Goal: Obtain resource: Download file/media

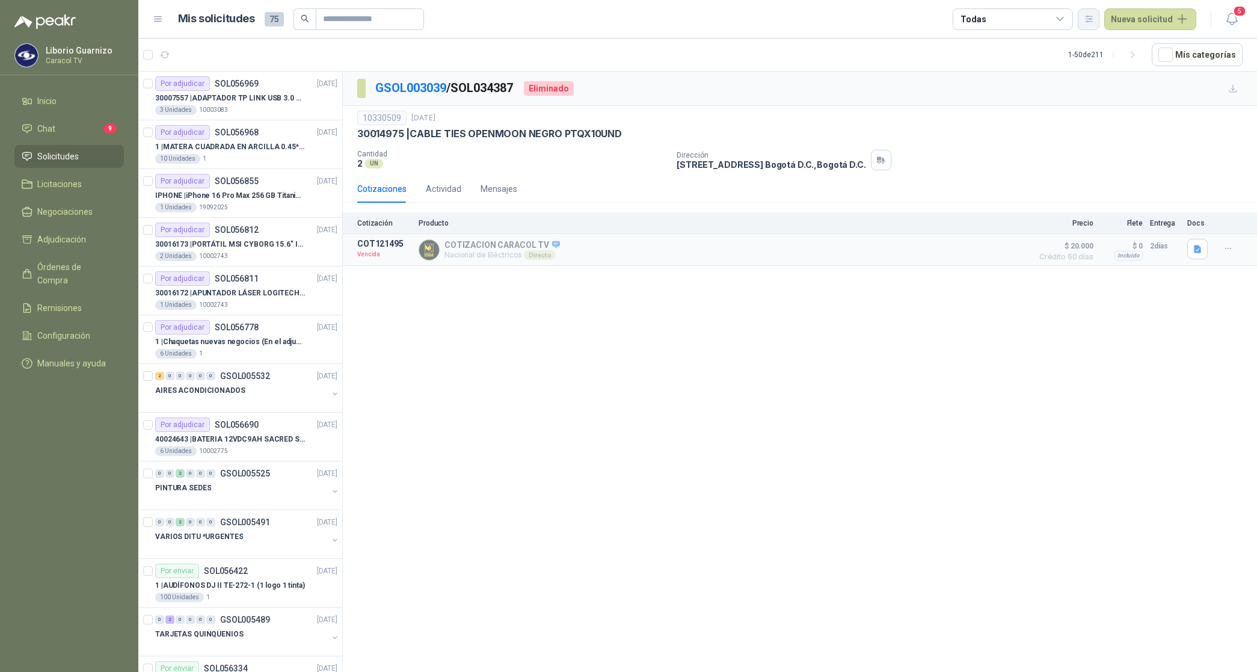
click at [1093, 22] on icon "button" at bounding box center [1089, 19] width 10 height 10
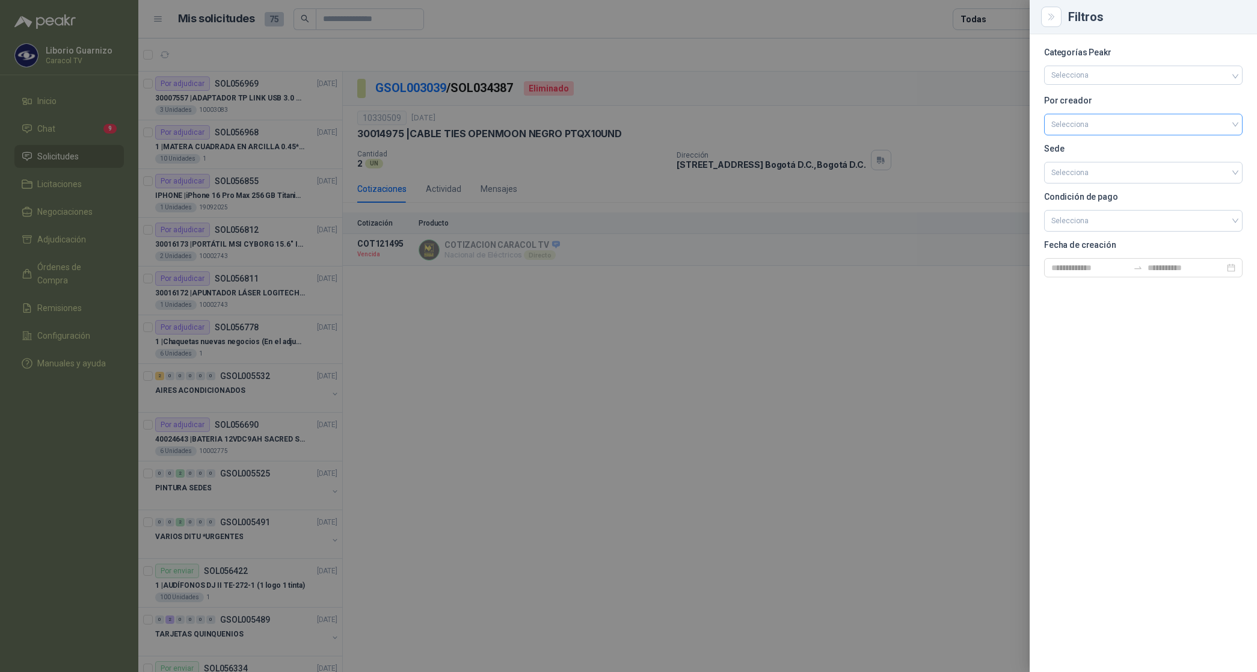
click at [1090, 131] on input "search" at bounding box center [1143, 123] width 184 height 18
click at [1084, 192] on div "[PERSON_NAME]" at bounding box center [1142, 188] width 179 height 13
click at [981, 22] on div at bounding box center [628, 336] width 1257 height 672
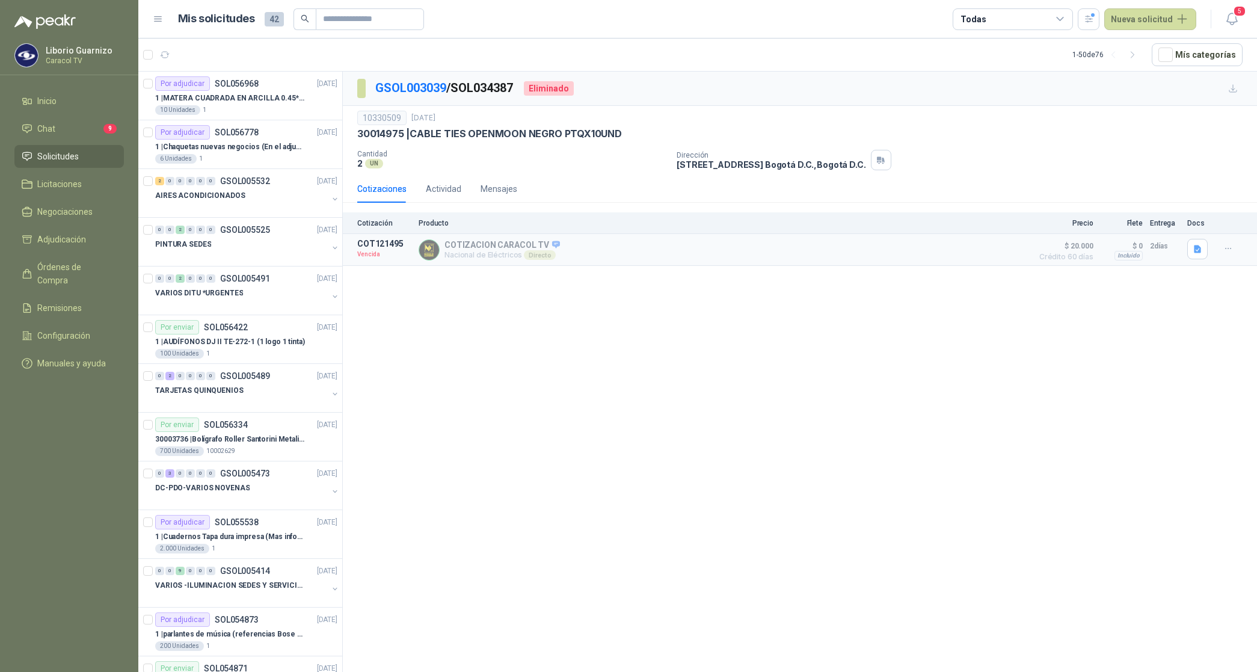
click at [984, 18] on div "Todas" at bounding box center [972, 19] width 25 height 13
click at [999, 70] on div "2 Por cotizar" at bounding box center [995, 69] width 58 height 10
click at [1003, 91] on div "14 Por adjudicar" at bounding box center [999, 90] width 66 height 10
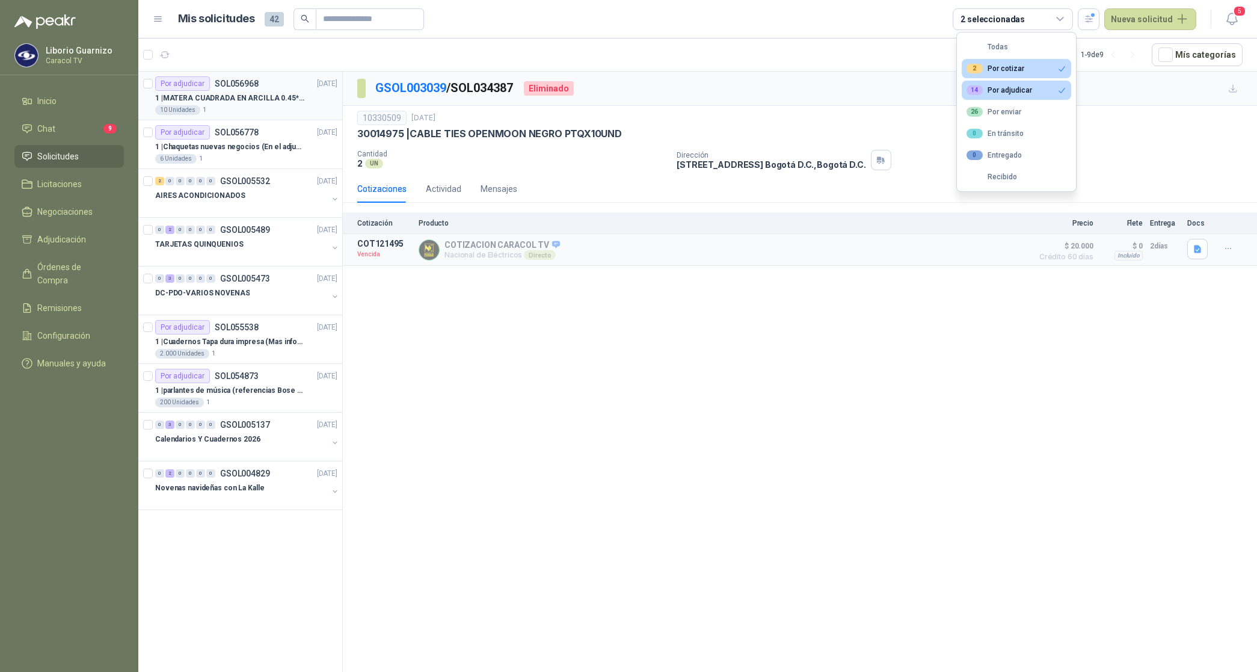
click at [266, 97] on p "1 | MATERA CUADRADA EN ARCILLA 0.45*0.45*0.40" at bounding box center [230, 98] width 150 height 11
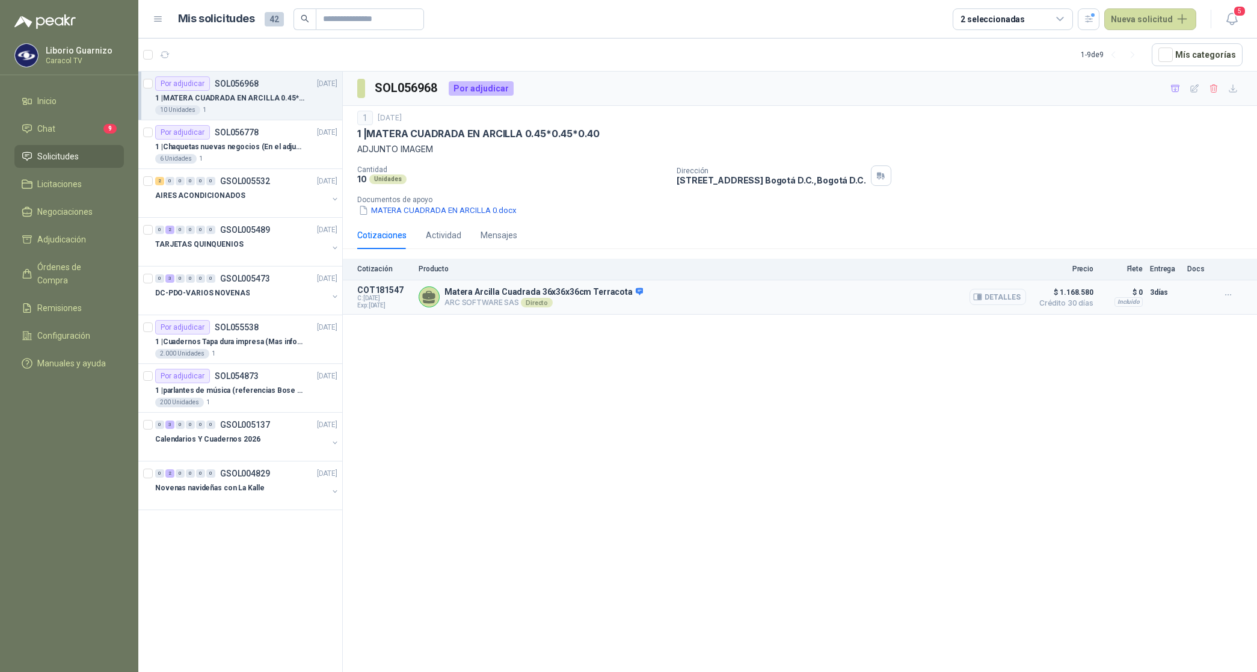
click at [996, 298] on button "Detalles" at bounding box center [997, 297] width 57 height 16
click at [222, 147] on p "1 | Chaquetas nuevas negocios (En el adjunto mas informacion)" at bounding box center [230, 146] width 150 height 11
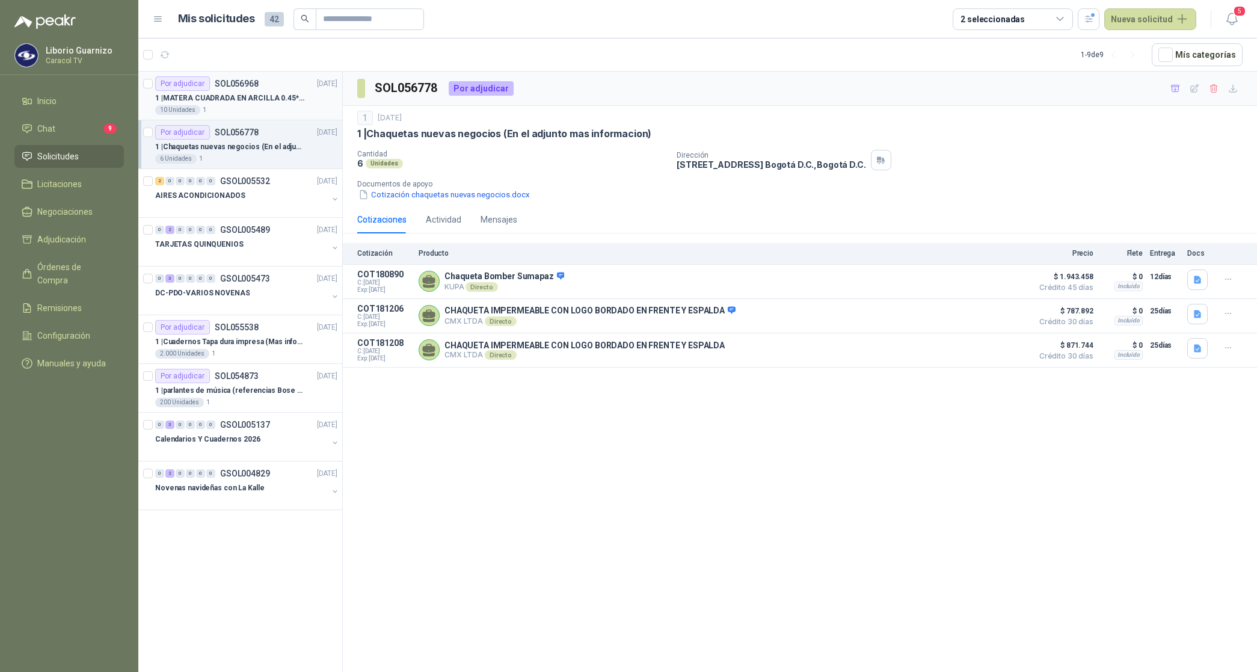
click at [228, 100] on p "1 | MATERA CUADRADA EN ARCILLA 0.45*0.45*0.40" at bounding box center [230, 98] width 150 height 11
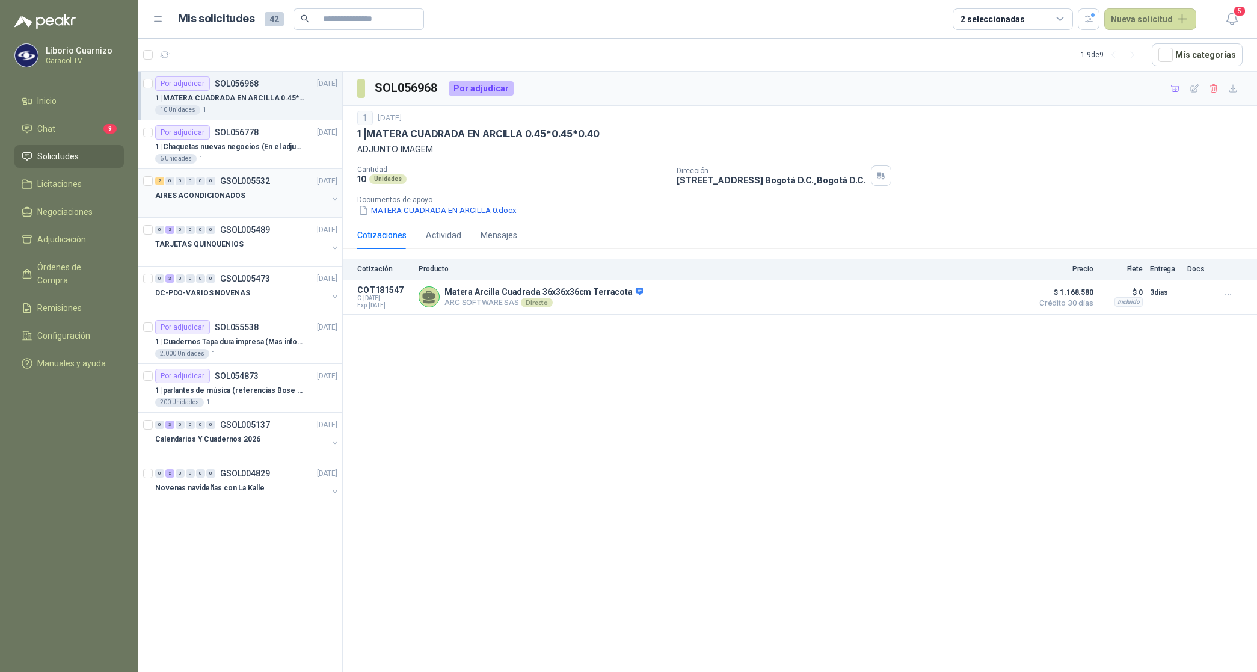
click at [223, 200] on p "AIRES ACONDICIONADOS" at bounding box center [200, 195] width 90 height 11
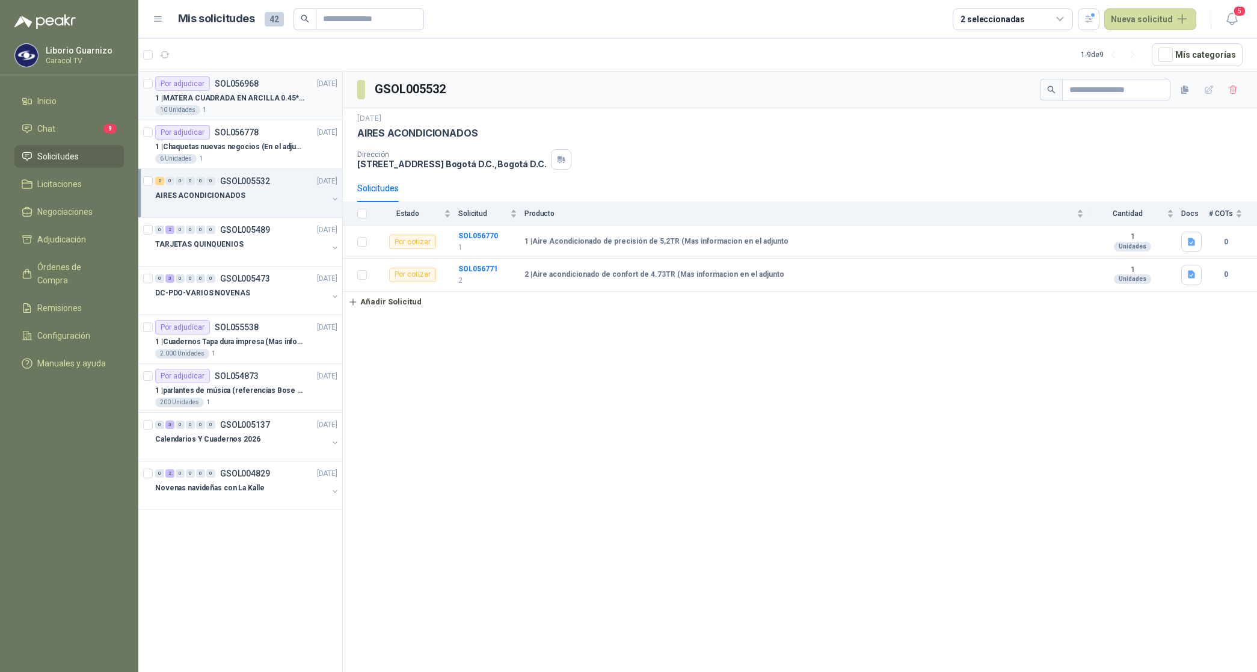
click at [227, 98] on p "1 | MATERA CUADRADA EN ARCILLA 0.45*0.45*0.40" at bounding box center [230, 98] width 150 height 11
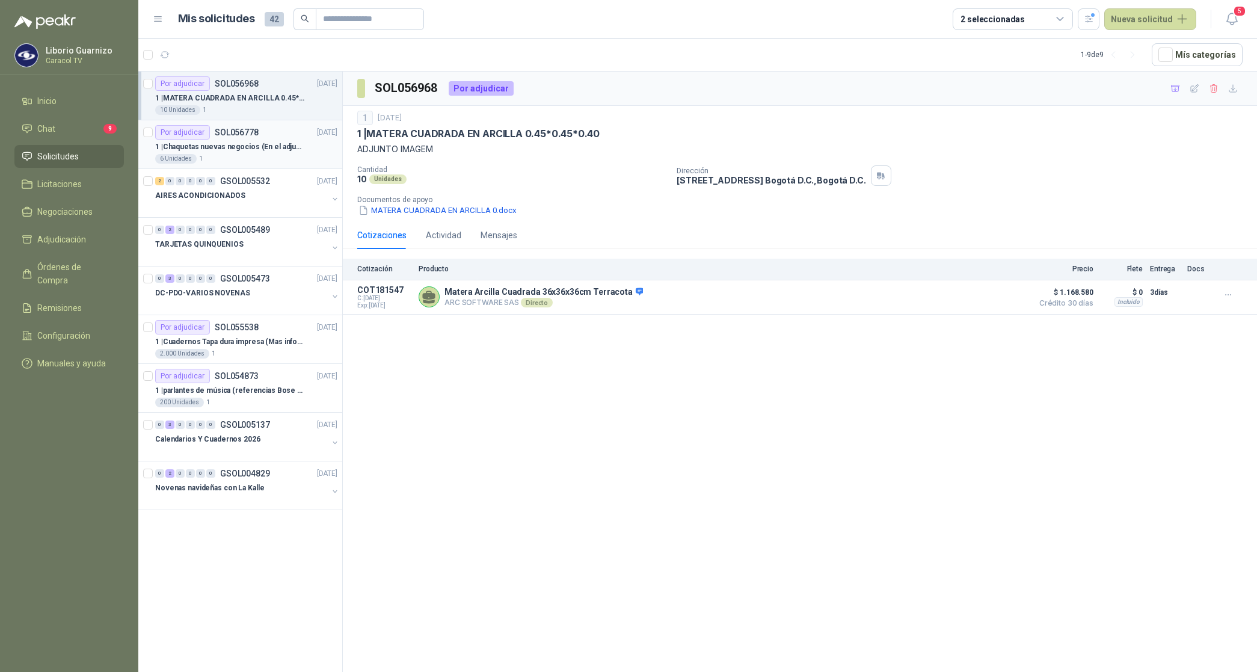
click at [212, 150] on p "1 | Chaquetas nuevas negocios (En el adjunto mas informacion)" at bounding box center [230, 146] width 150 height 11
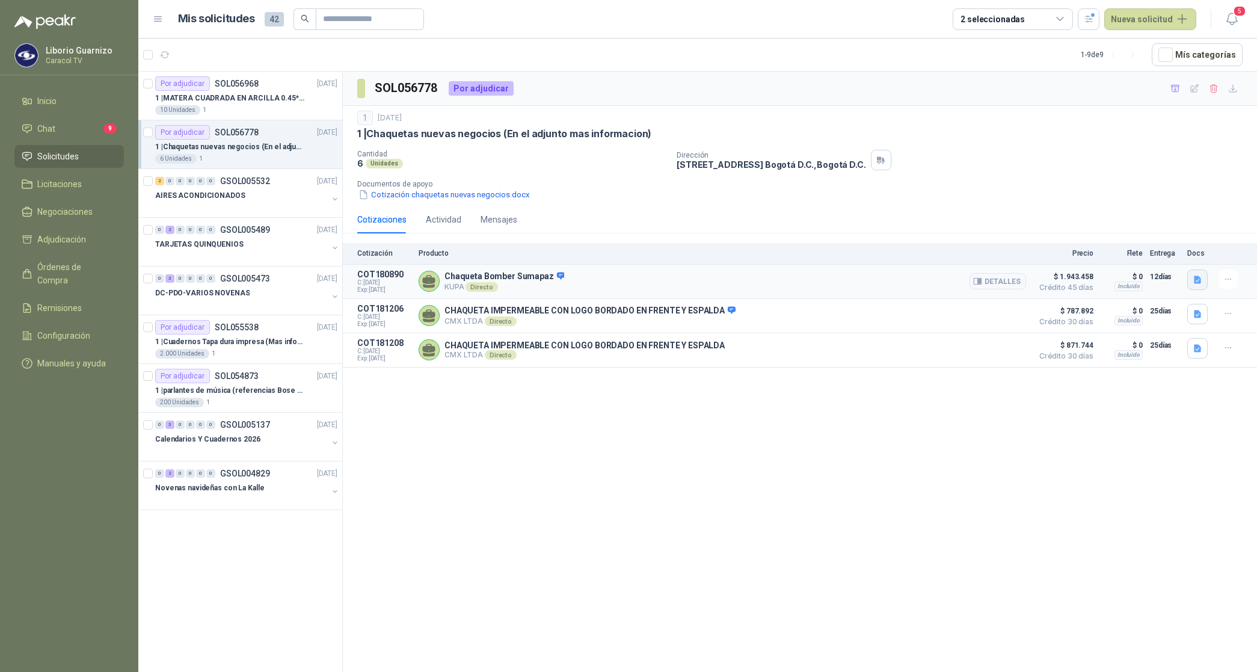
click at [1200, 280] on icon "button" at bounding box center [1197, 279] width 7 height 8
click at [1120, 250] on button "Sumapaz_Chaqueta_Unicolor_Negro_Kupa-8.jpg" at bounding box center [1107, 253] width 186 height 13
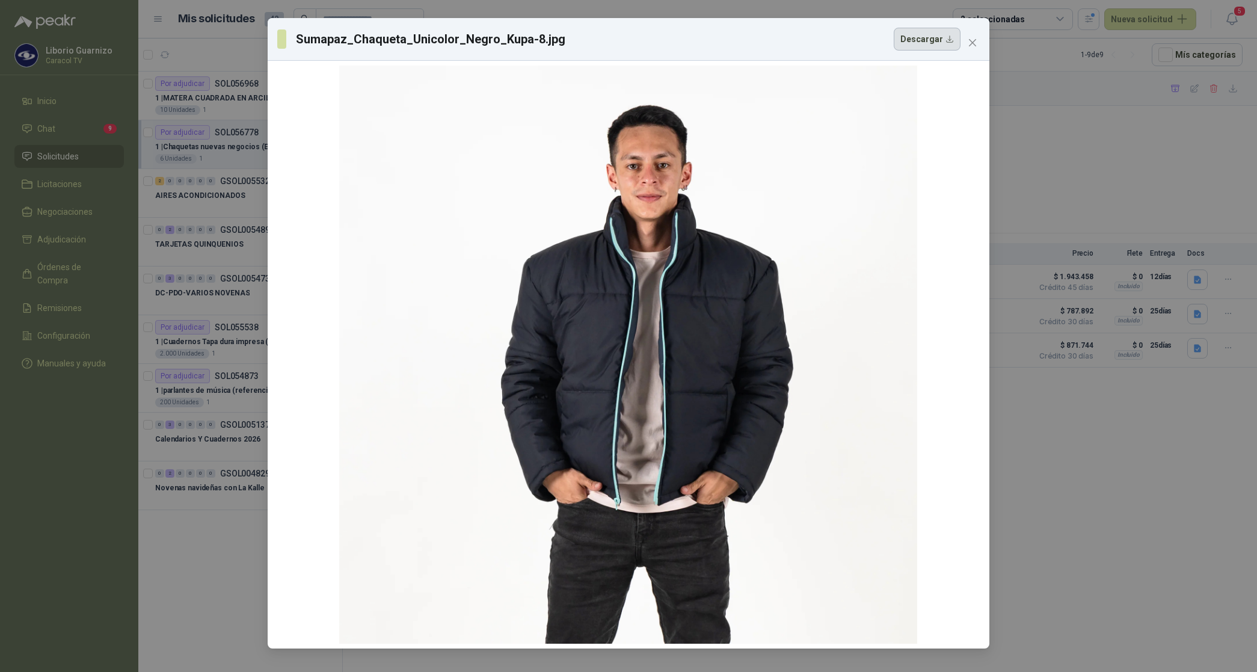
click at [932, 39] on button "Descargar" at bounding box center [927, 39] width 67 height 23
click at [1093, 146] on div "Sumapaz_Chaqueta_Unicolor_Negro_Kupa-8.jpg Descargar" at bounding box center [628, 336] width 1257 height 672
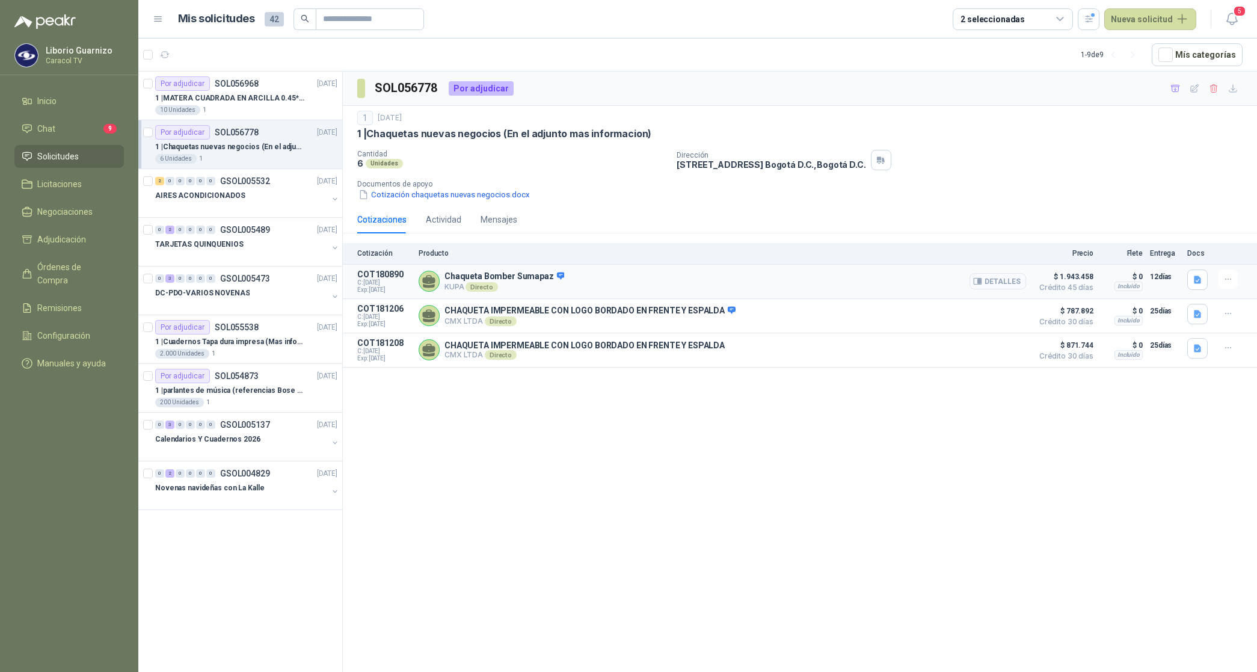
click at [1002, 287] on button "Detalles" at bounding box center [997, 281] width 57 height 16
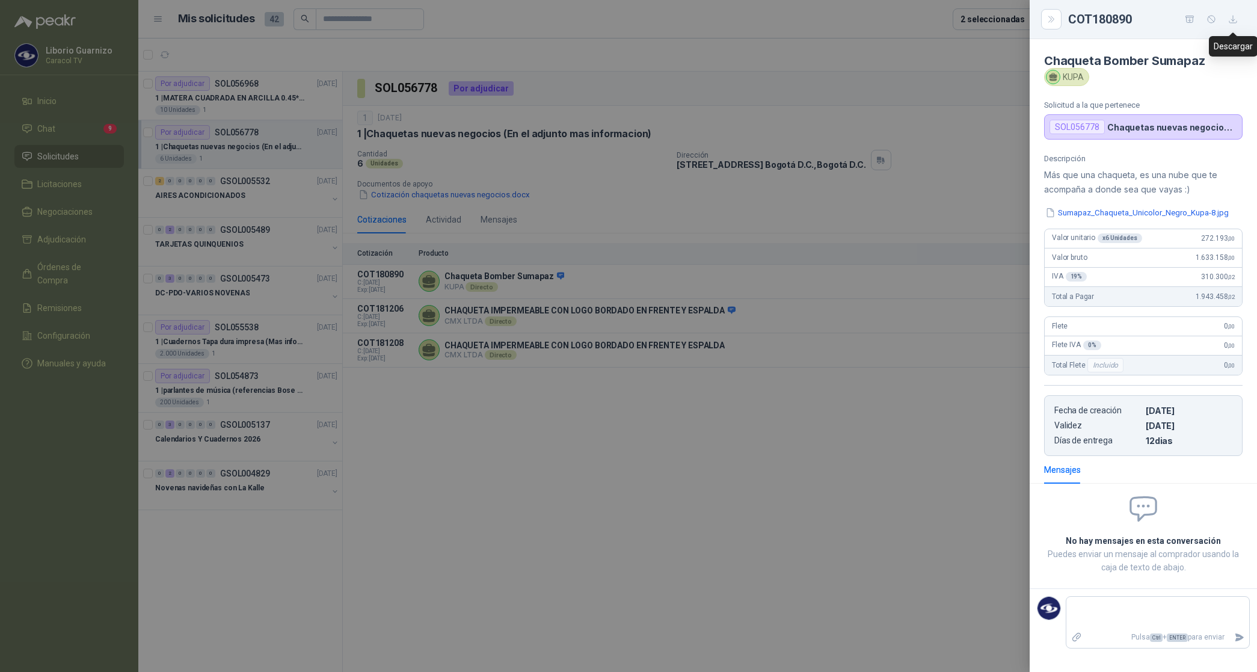
click at [1231, 22] on icon "button" at bounding box center [1233, 19] width 10 height 10
click at [518, 507] on div at bounding box center [628, 336] width 1257 height 672
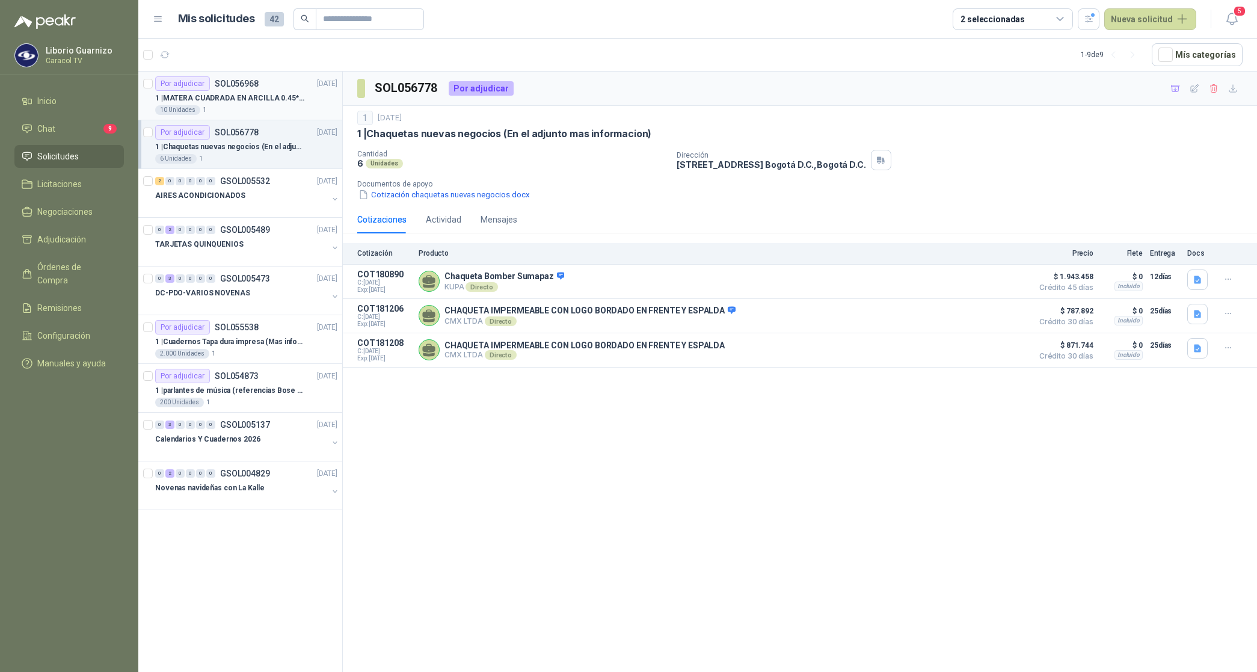
click at [229, 97] on p "1 | MATERA CUADRADA EN ARCILLA 0.45*0.45*0.40" at bounding box center [230, 98] width 150 height 11
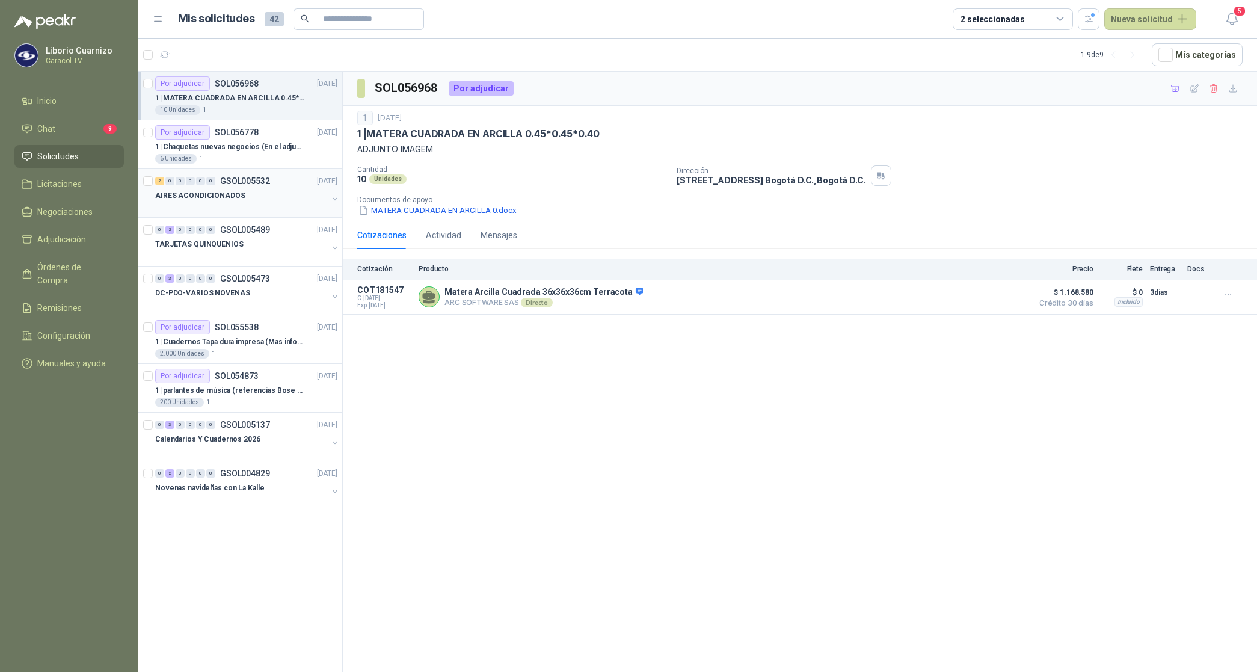
click at [215, 191] on p "AIRES ACONDICIONADOS" at bounding box center [200, 195] width 90 height 11
